Goal: Task Accomplishment & Management: Complete application form

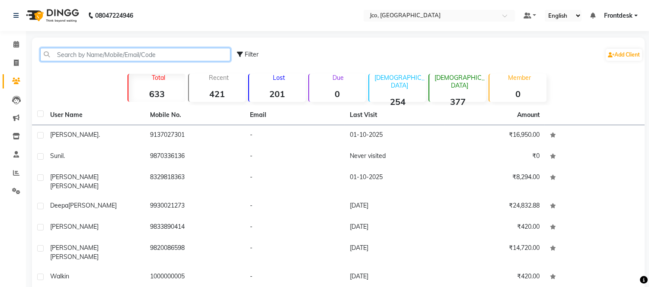
click at [115, 50] on input "text" at bounding box center [135, 54] width 190 height 13
click at [85, 57] on input "text" at bounding box center [135, 54] width 190 height 13
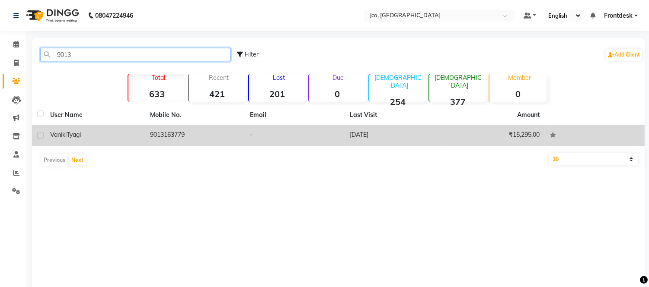
type input "9013"
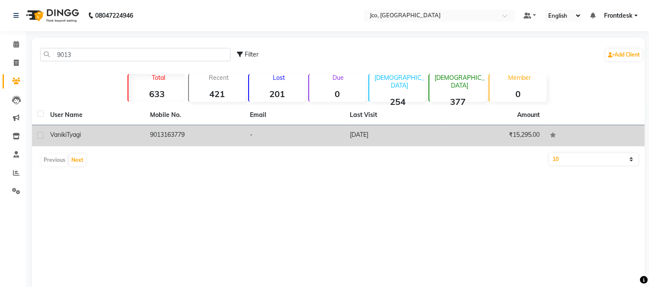
click at [183, 141] on td "9013163779" at bounding box center [195, 135] width 100 height 21
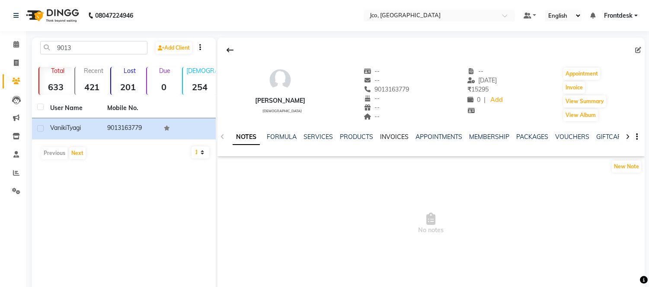
click at [388, 137] on link "INVOICES" at bounding box center [394, 137] width 29 height 8
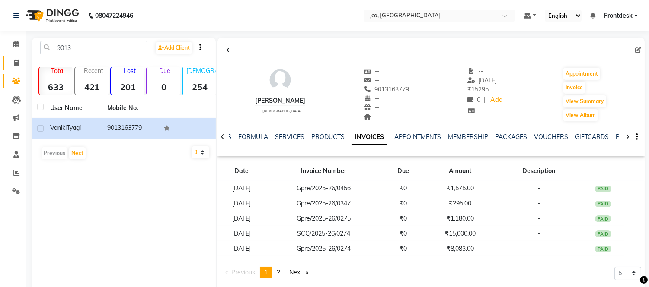
click at [16, 63] on icon at bounding box center [16, 63] width 5 height 6
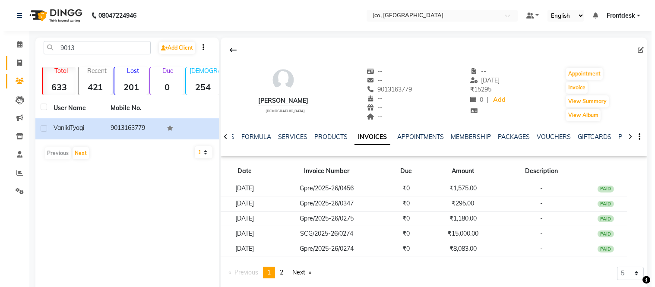
select select "service"
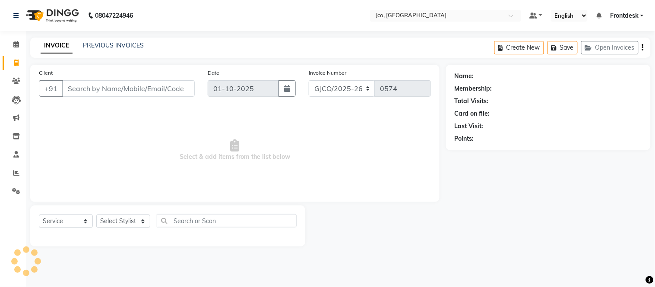
click at [99, 92] on input "Client" at bounding box center [128, 88] width 133 height 16
type input "9013163779"
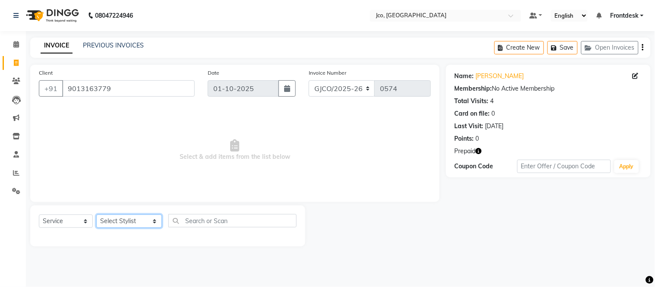
click at [128, 219] on select "Select Stylist [PERSON_NAME] [PERSON_NAME] [PERSON_NAME] Gopal Jouyi [PERSON_NA…" at bounding box center [129, 221] width 66 height 13
select select "80186"
click at [96, 215] on select "Select Stylist [PERSON_NAME] [PERSON_NAME] [PERSON_NAME] Gopal Jouyi [PERSON_NA…" at bounding box center [129, 221] width 66 height 13
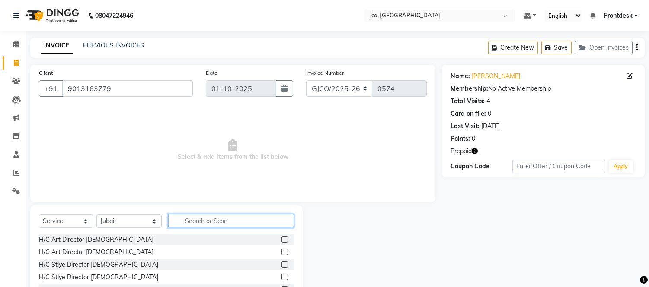
click at [192, 222] on input "text" at bounding box center [231, 220] width 126 height 13
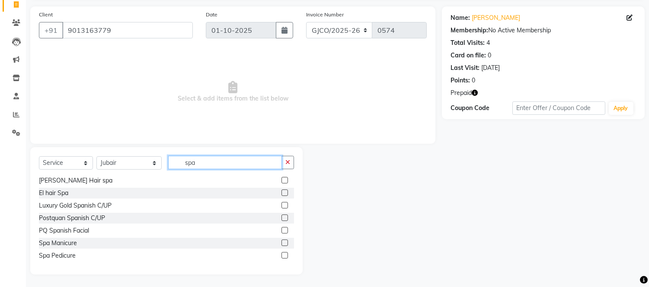
scroll to position [54, 0]
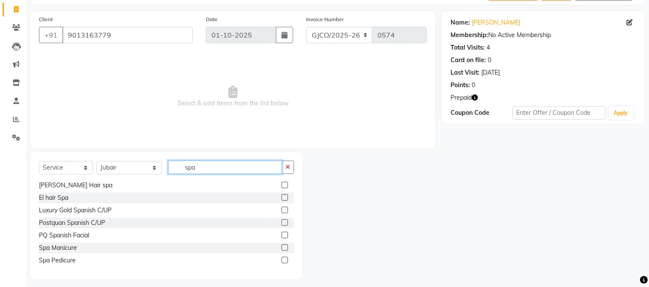
type input "spa"
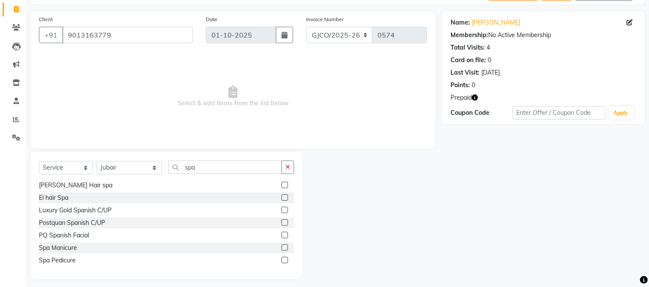
click at [281, 260] on label at bounding box center [284, 260] width 6 height 6
click at [281, 260] on input "checkbox" at bounding box center [284, 261] width 6 height 6
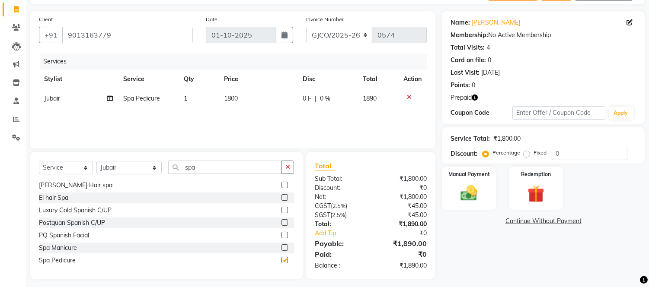
checkbox input "false"
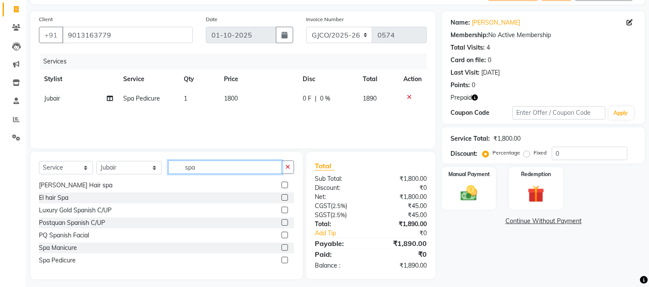
click at [213, 168] on input "spa" at bounding box center [225, 167] width 114 height 13
type input "s"
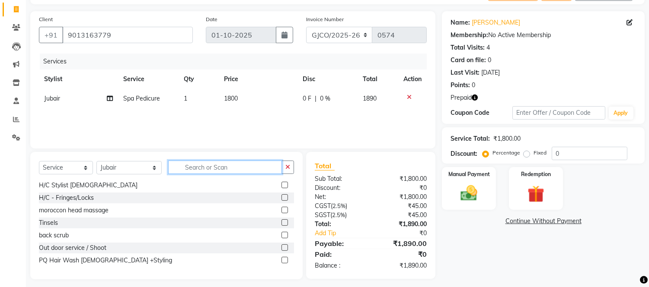
scroll to position [89, 0]
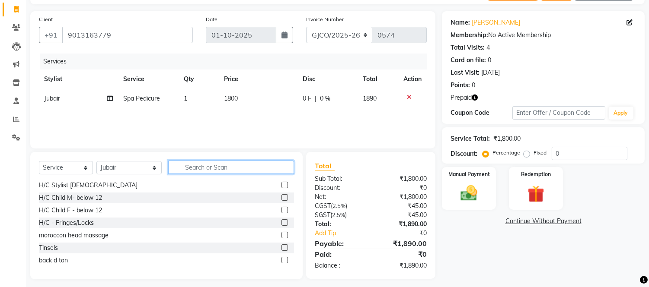
type input "s"
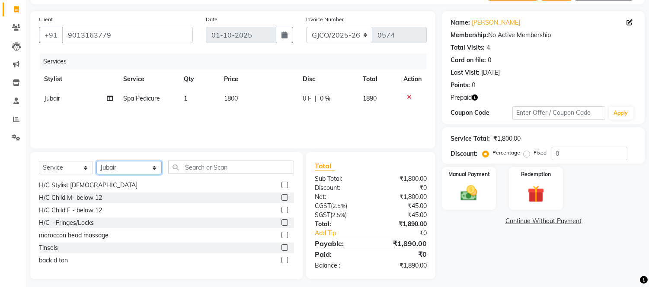
click at [125, 171] on select "Select Stylist [PERSON_NAME] [PERSON_NAME] [PERSON_NAME] Gopal Jouyi [PERSON_NA…" at bounding box center [128, 167] width 65 height 13
select select "88428"
click at [96, 161] on select "Select Stylist [PERSON_NAME] [PERSON_NAME] [PERSON_NAME] Gopal Jouyi [PERSON_NA…" at bounding box center [128, 167] width 65 height 13
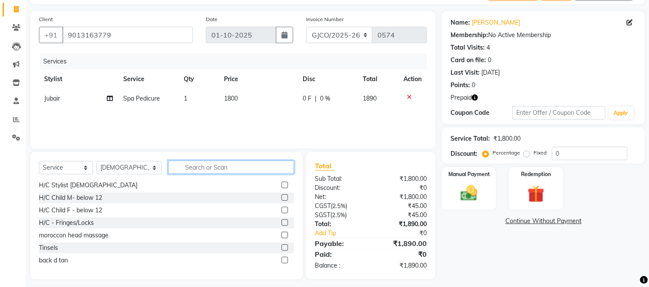
click at [208, 166] on input "text" at bounding box center [231, 167] width 126 height 13
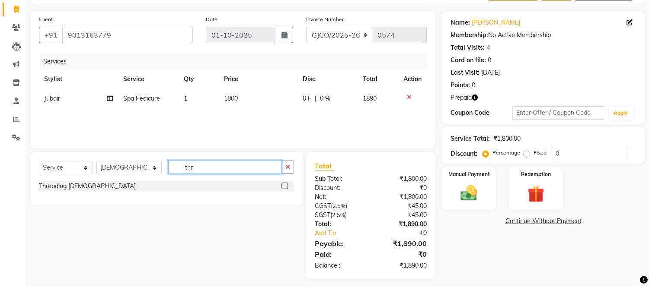
scroll to position [0, 0]
type input "thre"
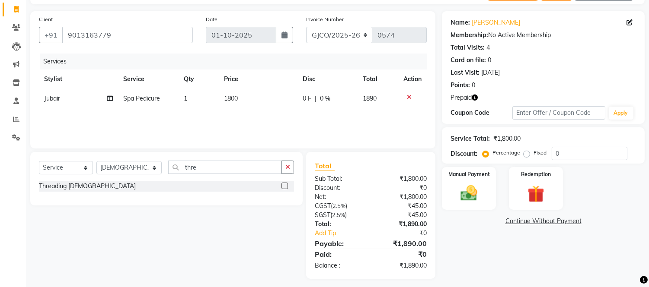
click at [285, 186] on label at bounding box center [284, 186] width 6 height 6
click at [285, 186] on input "checkbox" at bounding box center [284, 187] width 6 height 6
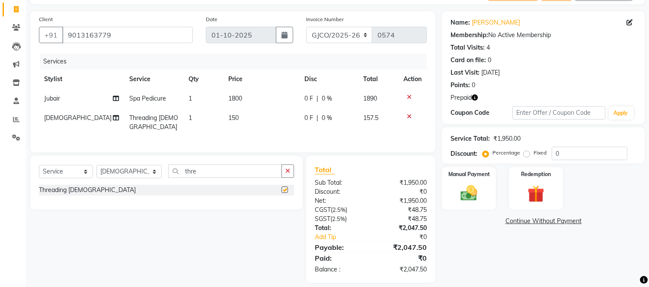
checkbox input "false"
click at [210, 172] on input "thre" at bounding box center [225, 171] width 114 height 13
type input "t"
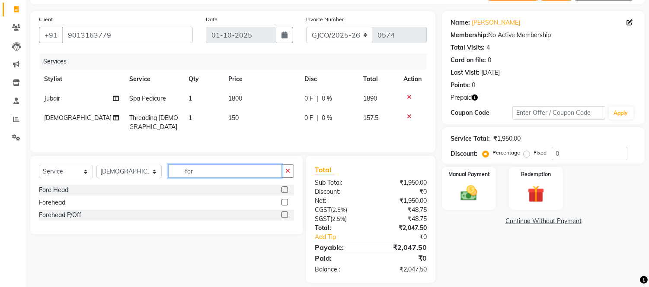
type input "for"
click at [285, 188] on label at bounding box center [284, 190] width 6 height 6
click at [285, 188] on input "checkbox" at bounding box center [284, 191] width 6 height 6
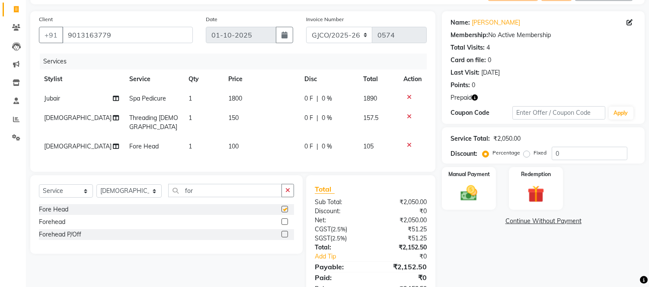
checkbox input "false"
